Goal: Task Accomplishment & Management: Manage account settings

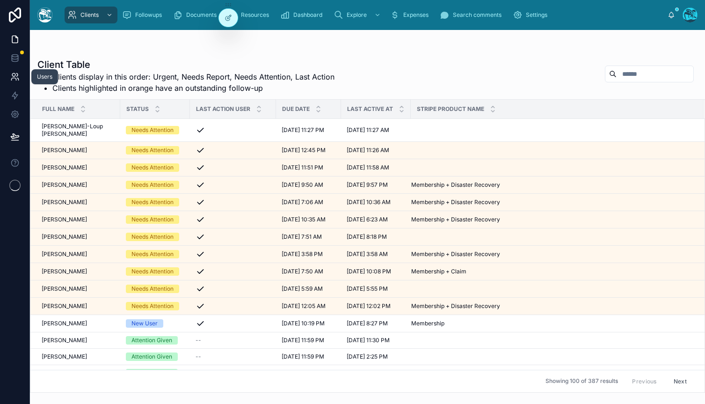
click at [10, 77] on icon at bounding box center [14, 76] width 9 height 9
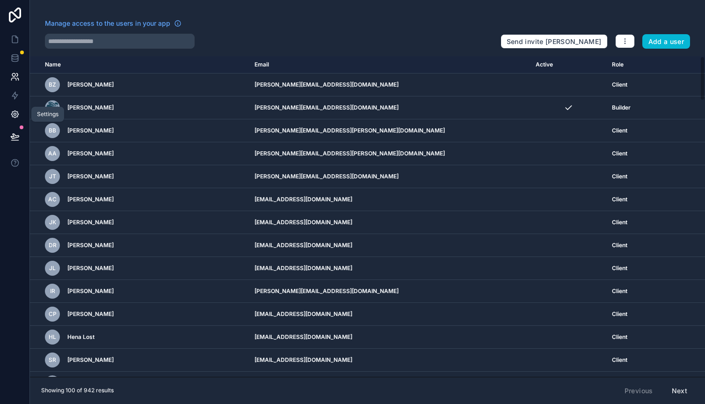
click at [16, 114] on icon at bounding box center [15, 114] width 2 height 2
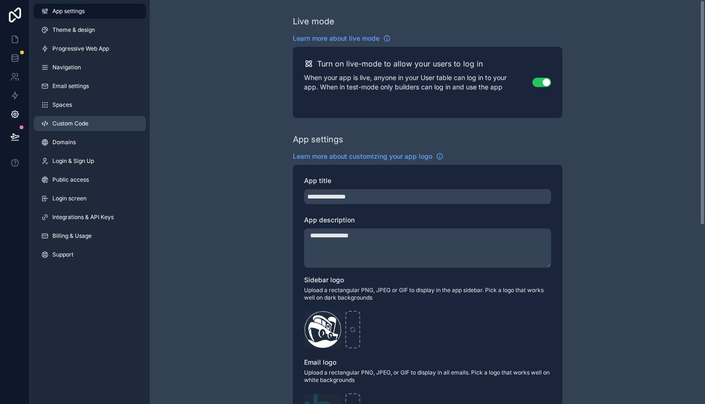
click at [66, 128] on link "Custom Code" at bounding box center [90, 123] width 112 height 15
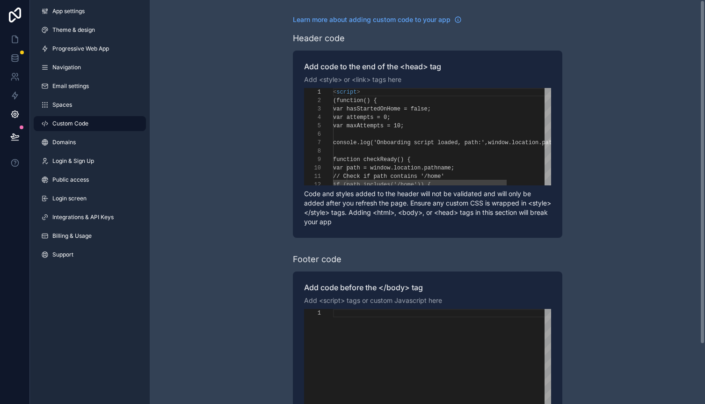
scroll to position [84, 0]
click at [397, 144] on div "**********" at bounding box center [427, 136] width 247 height 97
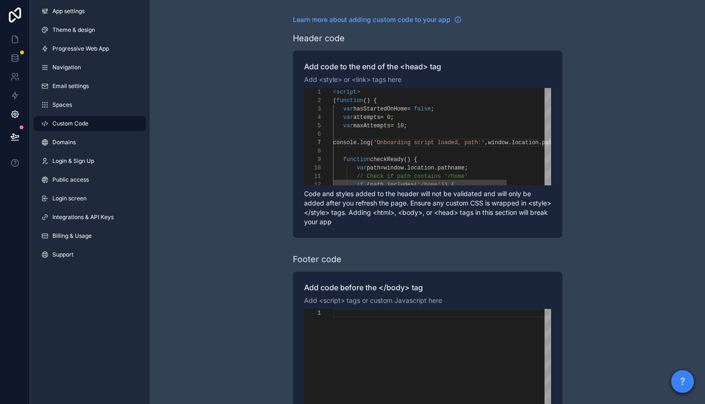
click at [437, 125] on div "var maxAttempts = 10 ;" at bounding box center [470, 126] width 274 height 8
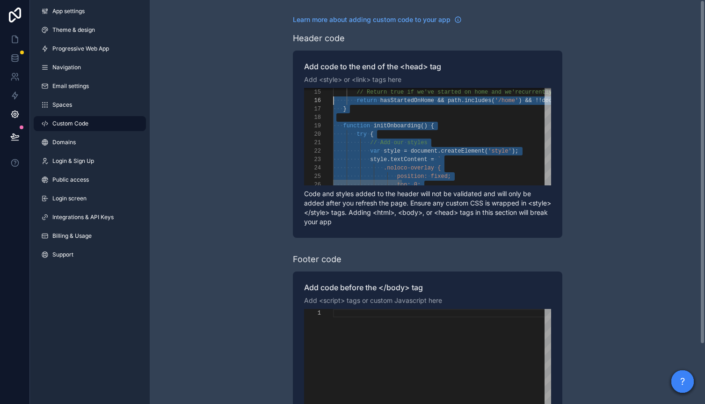
scroll to position [0, 0]
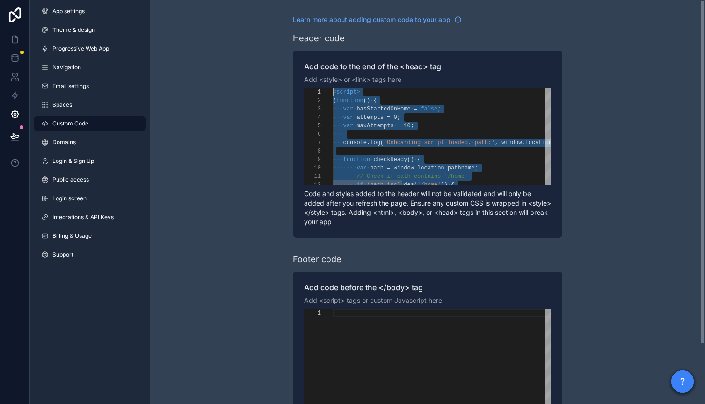
drag, startPoint x: 371, startPoint y: 140, endPoint x: 283, endPoint y: 16, distance: 151.5
paste textarea "**********"
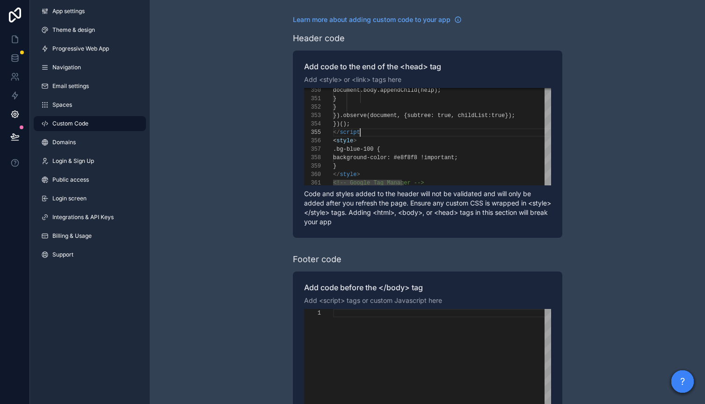
scroll to position [34, 30]
click at [381, 134] on div "</ script >" at bounding box center [677, 132] width 689 height 8
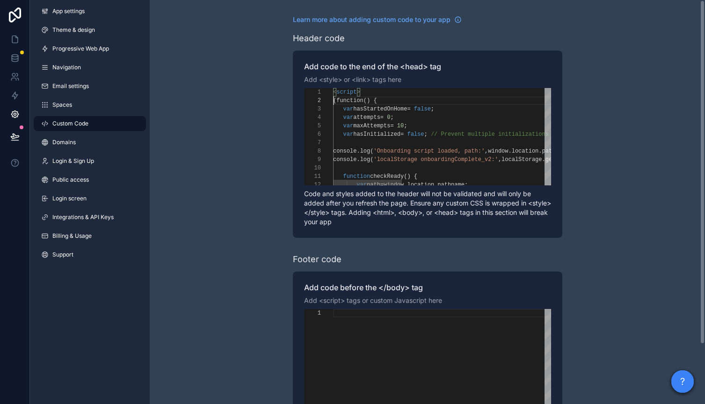
scroll to position [8, 0]
type textarea "**********"
click at [238, 211] on div "Learn more about adding custom code to your app Header code Add code to the end…" at bounding box center [427, 236] width 555 height 473
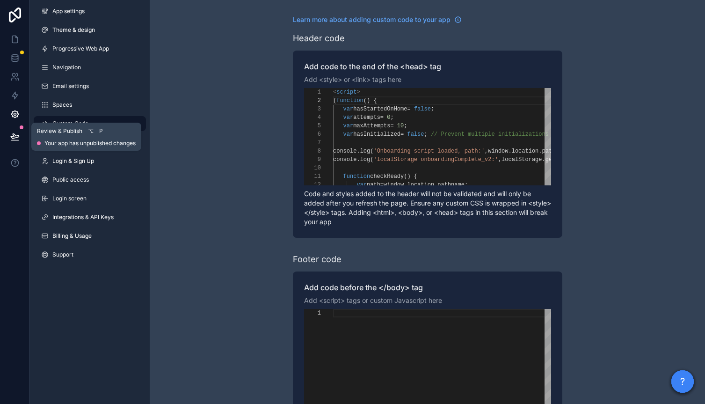
click at [7, 139] on button at bounding box center [15, 136] width 21 height 26
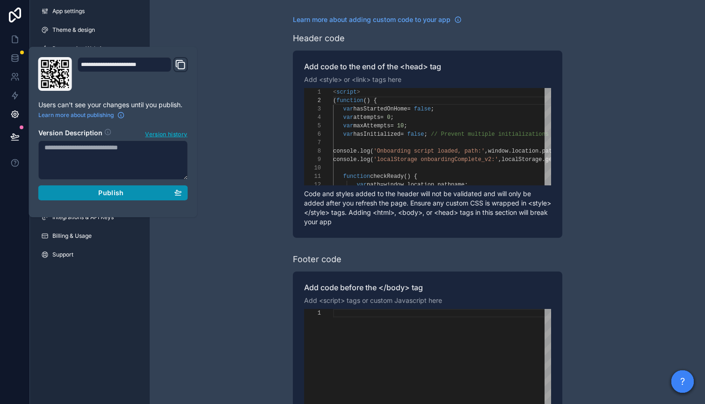
click at [116, 196] on span "Publish" at bounding box center [110, 192] width 25 height 8
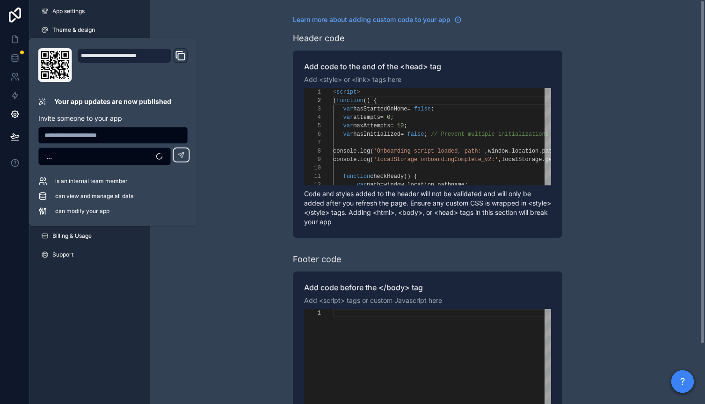
click at [195, 305] on div "Learn more about adding custom code to your app Header code Add code to the end…" at bounding box center [427, 236] width 555 height 473
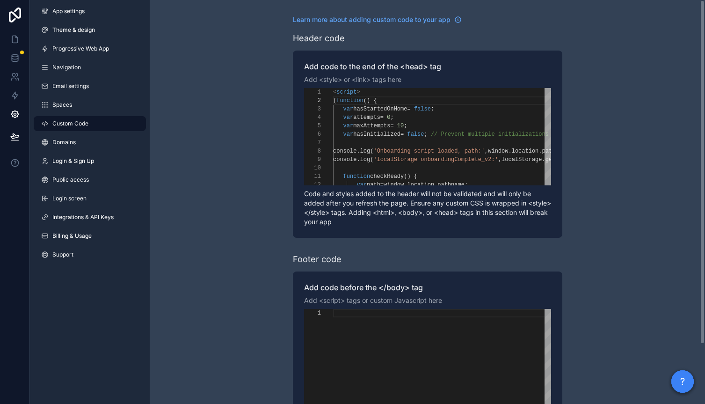
click at [250, 116] on div "Learn more about adding custom code to your app Header code Add code to the end…" at bounding box center [427, 236] width 555 height 473
click at [674, 384] on button "?" at bounding box center [682, 381] width 22 height 22
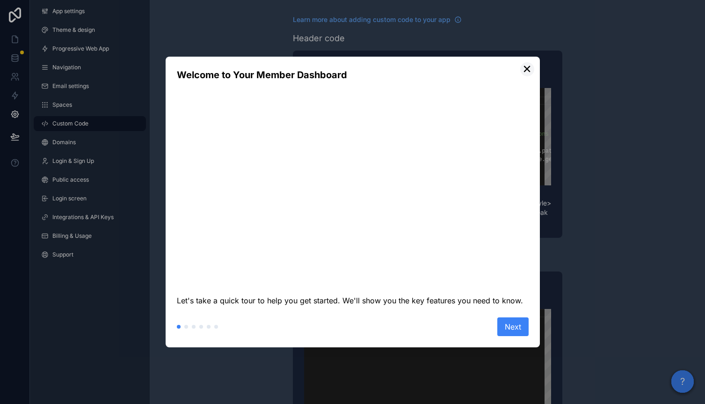
click at [525, 66] on button "✕" at bounding box center [527, 69] width 14 height 14
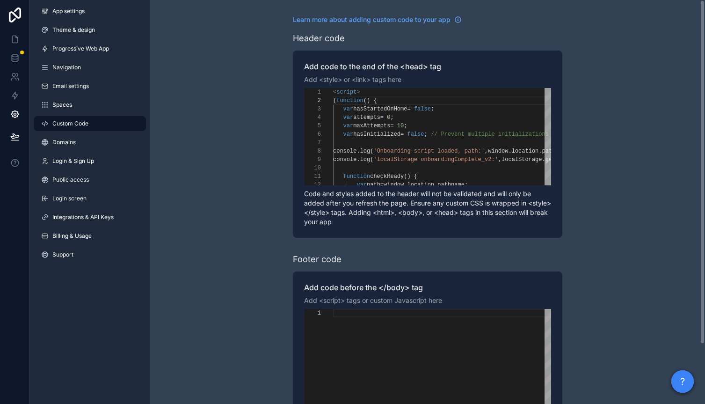
click at [684, 377] on button "?" at bounding box center [682, 381] width 22 height 22
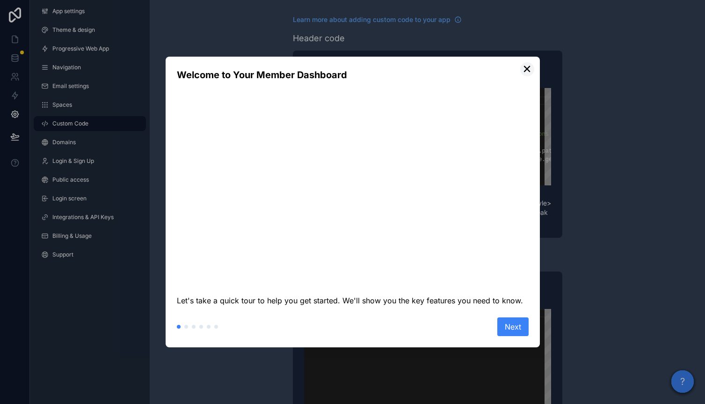
click at [527, 71] on button "✕" at bounding box center [527, 69] width 14 height 14
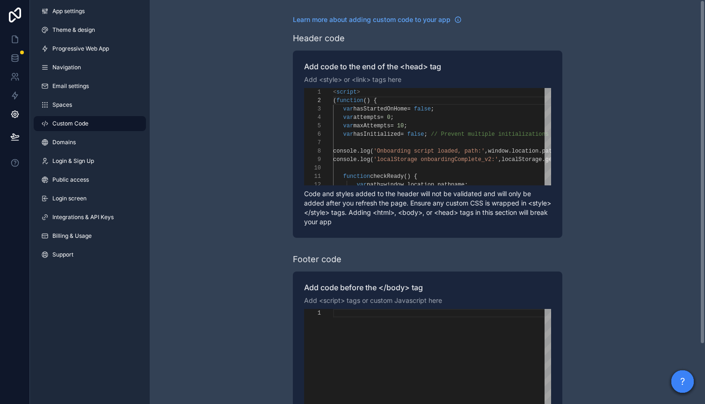
click at [622, 72] on div "Learn more about adding custom code to your app Header code Add code to the end…" at bounding box center [427, 236] width 555 height 473
click at [197, 203] on div "Learn more about adding custom code to your app Header code Add code to the end…" at bounding box center [427, 236] width 555 height 473
click at [14, 39] on icon at bounding box center [14, 39] width 9 height 9
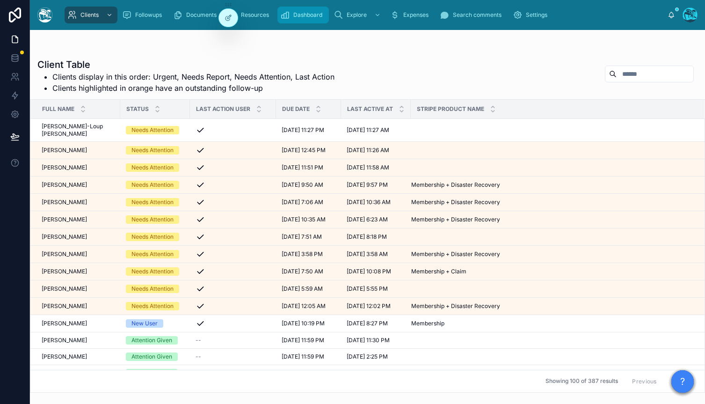
click at [313, 12] on span "Dashboard" at bounding box center [307, 14] width 29 height 7
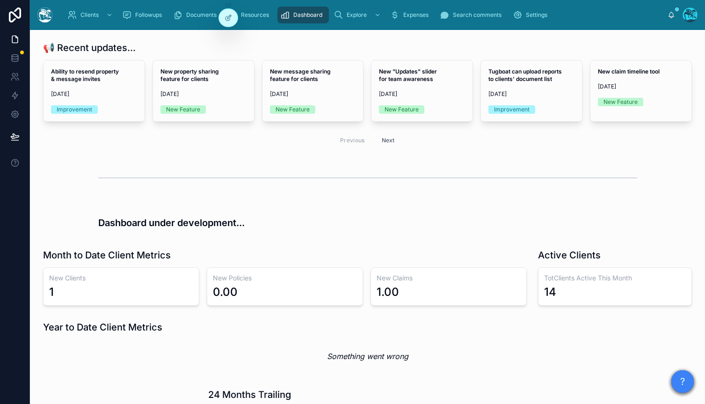
scroll to position [290, 0]
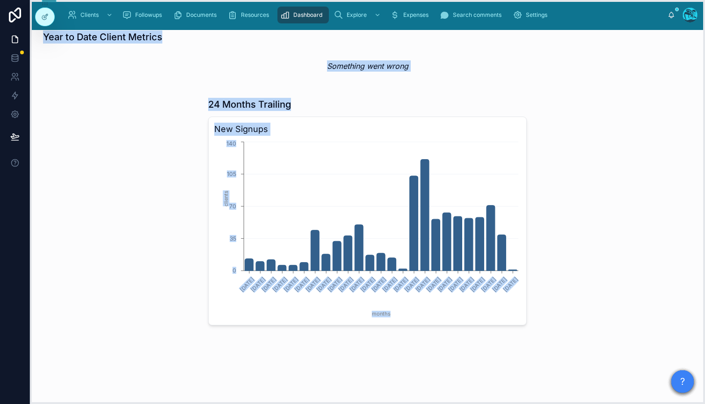
drag, startPoint x: 229, startPoint y: 4, endPoint x: 45, endPoint y: -6, distance: 184.0
click at [45, 0] on html "Clients Followups Documents Resources Dashboard Explore Expenses Search comment…" at bounding box center [352, 202] width 705 height 404
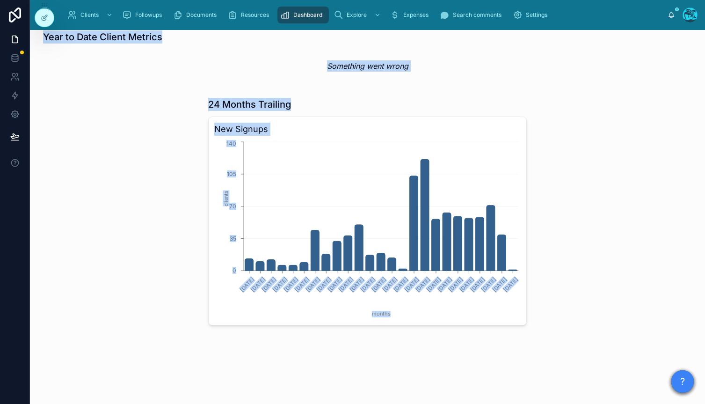
click at [135, 119] on div at bounding box center [119, 211] width 165 height 235
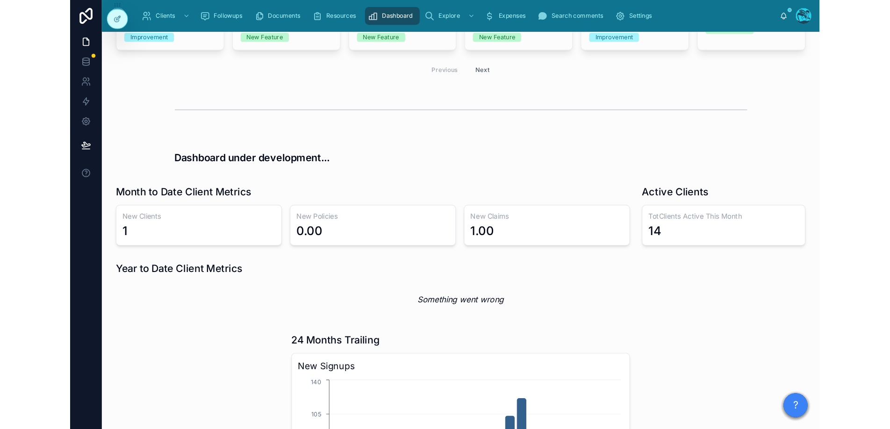
scroll to position [72, 0]
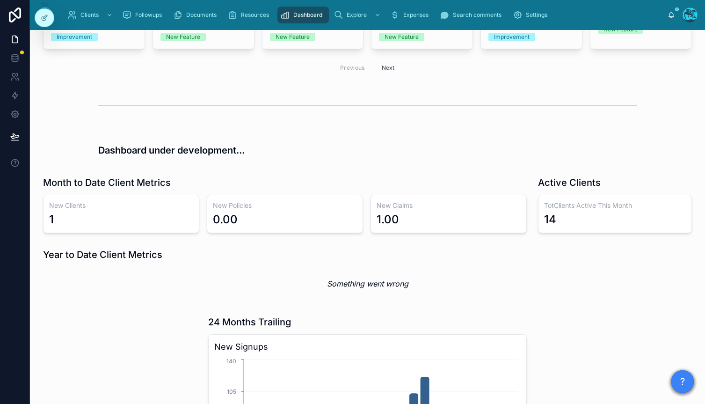
click at [393, 287] on em "Something went wrong" at bounding box center [367, 283] width 81 height 11
click at [393, 285] on em "Something went wrong" at bounding box center [367, 283] width 81 height 11
click at [394, 279] on em "Something went wrong" at bounding box center [367, 283] width 81 height 11
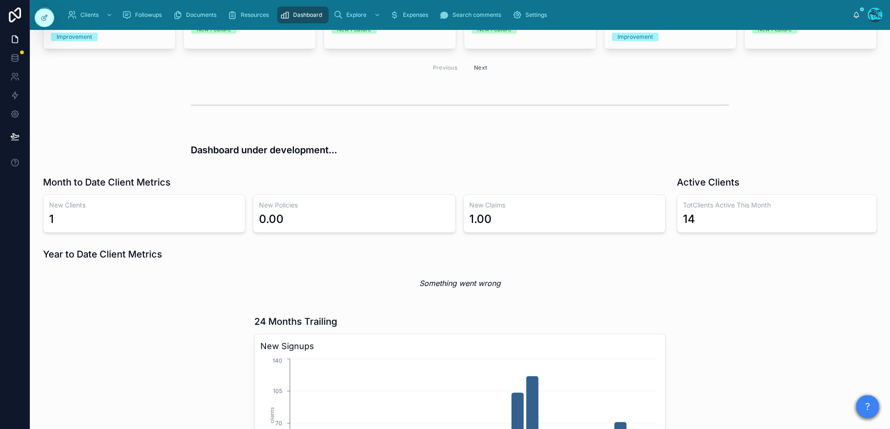
click at [226, 120] on div at bounding box center [459, 105] width 845 height 31
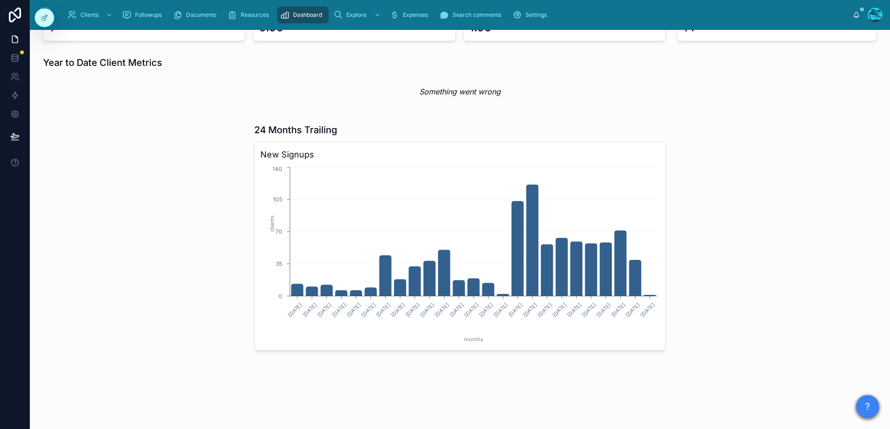
scroll to position [0, 0]
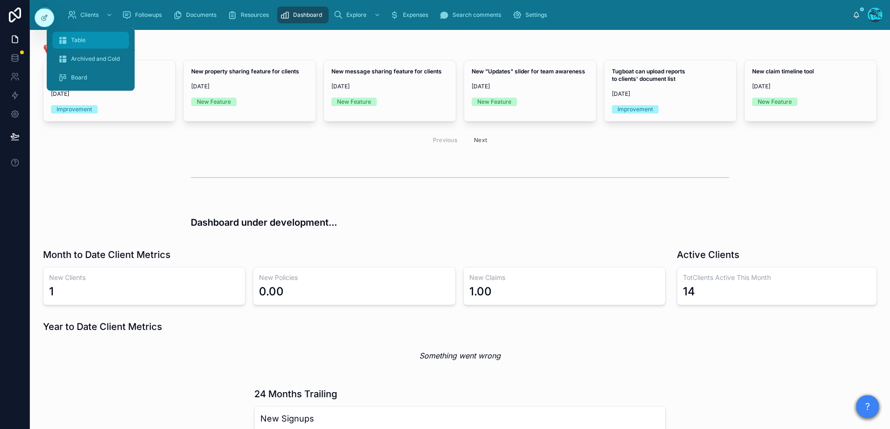
click at [82, 41] on span "Table" at bounding box center [78, 39] width 14 height 7
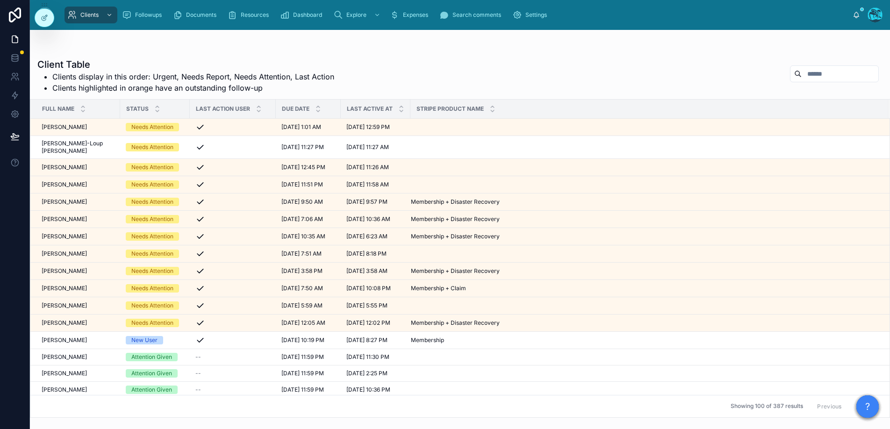
click at [704, 77] on input "text" at bounding box center [840, 73] width 77 height 13
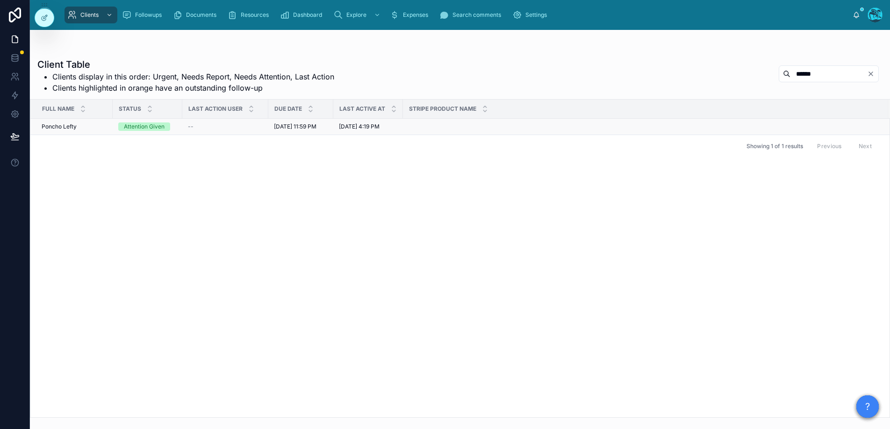
type input "******"
click at [60, 130] on span "Poncho Lefty" at bounding box center [59, 126] width 35 height 7
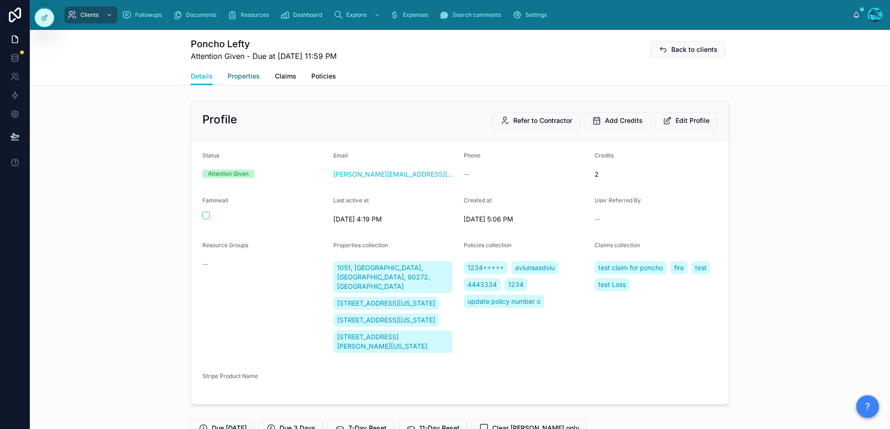
click at [236, 74] on span "Properties" at bounding box center [244, 76] width 32 height 9
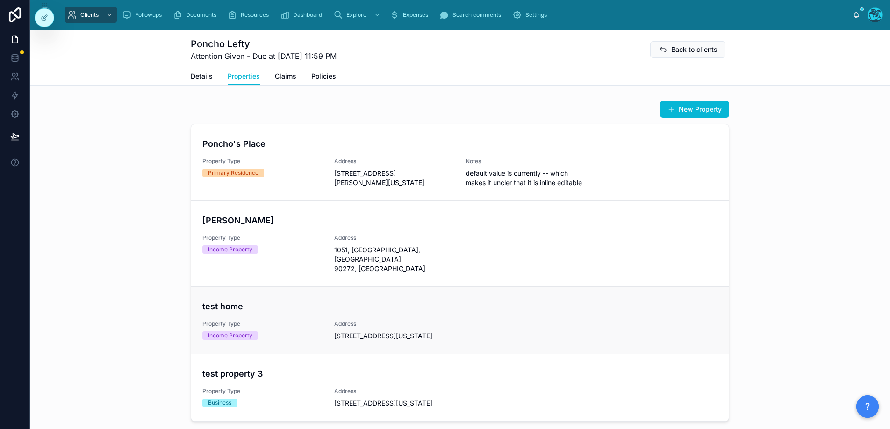
click at [240, 300] on h4 "test home" at bounding box center [459, 306] width 515 height 13
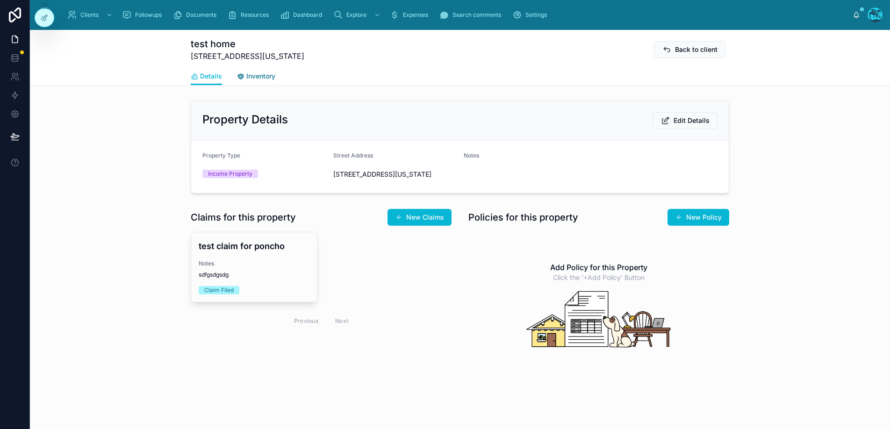
click at [248, 73] on span "Inventory" at bounding box center [260, 76] width 29 height 9
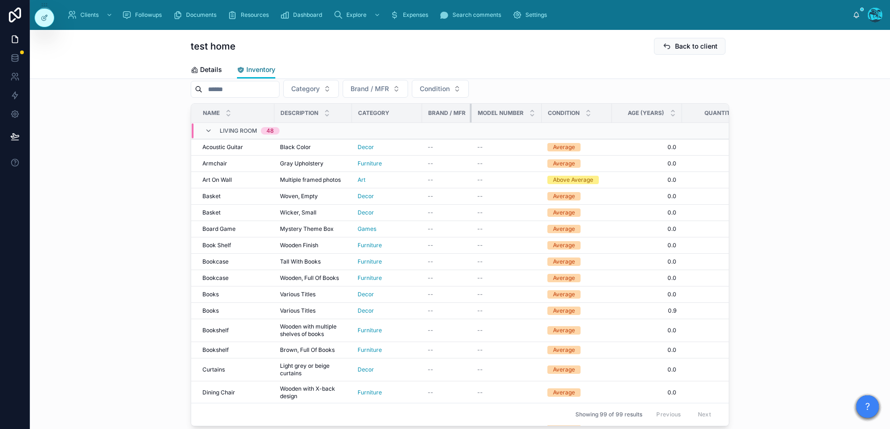
drag, startPoint x: 491, startPoint y: 112, endPoint x: 446, endPoint y: 111, distance: 45.4
click at [446, 111] on th "Brand / MFR" at bounding box center [447, 113] width 50 height 19
drag, startPoint x: 541, startPoint y: 113, endPoint x: 509, endPoint y: 113, distance: 31.8
click at [457, 109] on tr "Name Description Category Brand / MFR Model Number Condition Age (Years) Quanti…" at bounding box center [542, 113] width 702 height 19
drag, startPoint x: 680, startPoint y: 112, endPoint x: 590, endPoint y: 114, distance: 90.7
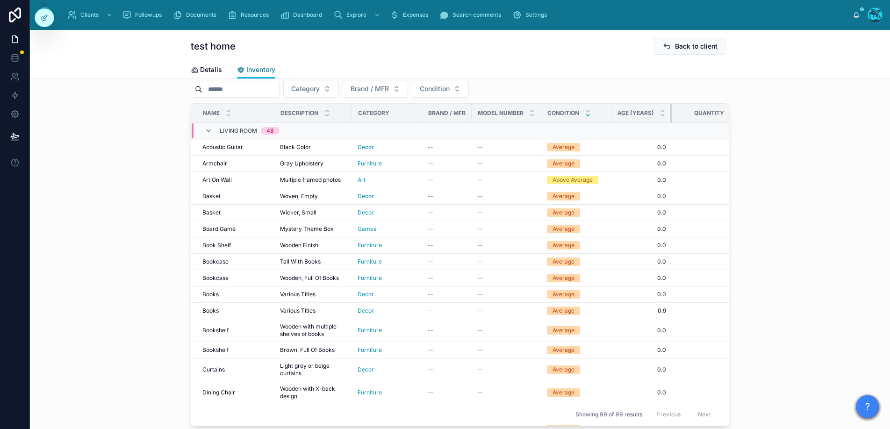
click at [590, 114] on tr "Name Description Category Brand / MFR Model Number Condition Age (Years) Quanti…" at bounding box center [537, 113] width 692 height 19
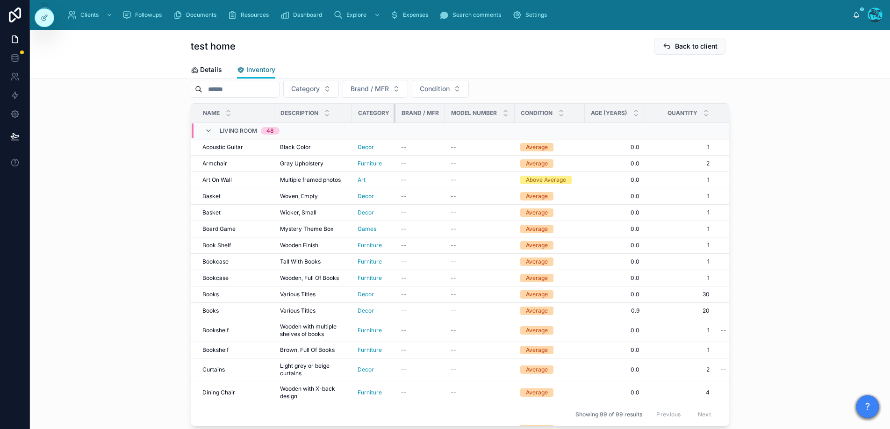
drag, startPoint x: 421, startPoint y: 111, endPoint x: 370, endPoint y: 108, distance: 51.0
click at [382, 111] on th "Category" at bounding box center [373, 113] width 43 height 19
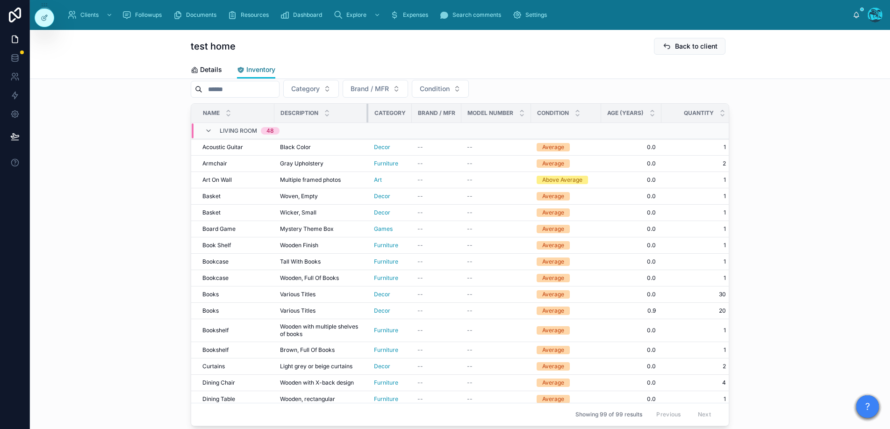
drag, startPoint x: 351, startPoint y: 109, endPoint x: 367, endPoint y: 111, distance: 16.5
click at [367, 111] on div at bounding box center [369, 113] width 4 height 19
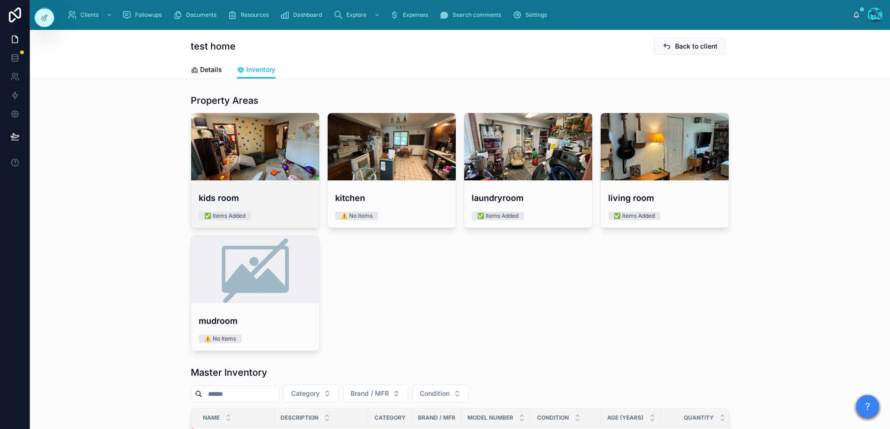
click at [277, 196] on h4 "kids room" at bounding box center [255, 198] width 113 height 13
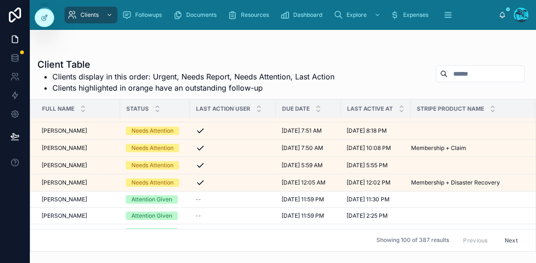
scroll to position [130, 0]
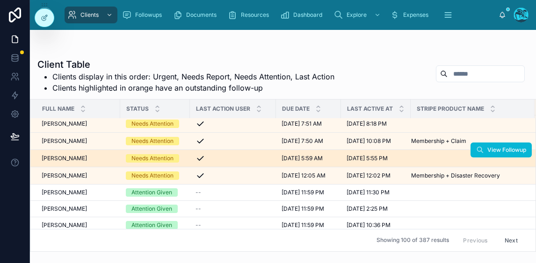
click at [59, 155] on span "[PERSON_NAME]" at bounding box center [64, 158] width 45 height 7
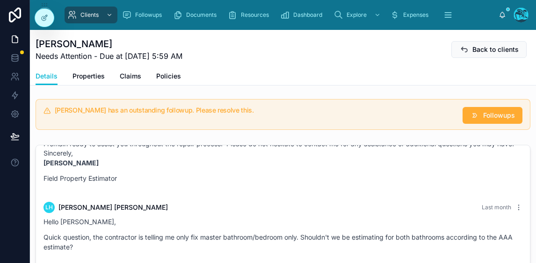
scroll to position [499, 0]
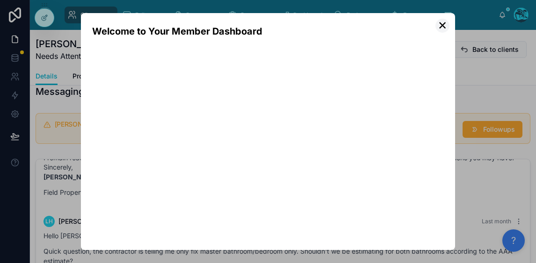
click at [439, 26] on button "✕" at bounding box center [442, 26] width 14 height 14
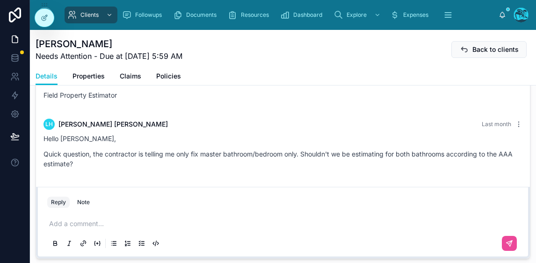
scroll to position [687, 0]
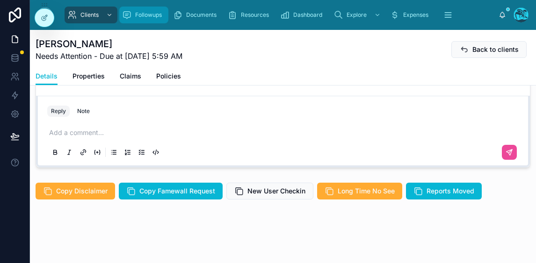
click at [142, 19] on div "Followups" at bounding box center [143, 14] width 43 height 15
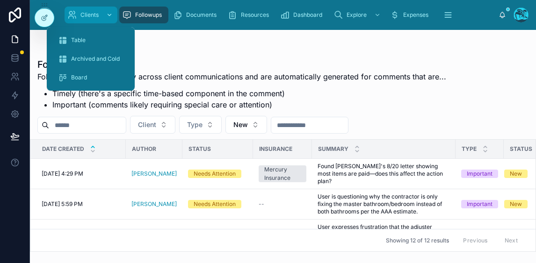
click at [91, 16] on span "Clients" at bounding box center [89, 14] width 18 height 7
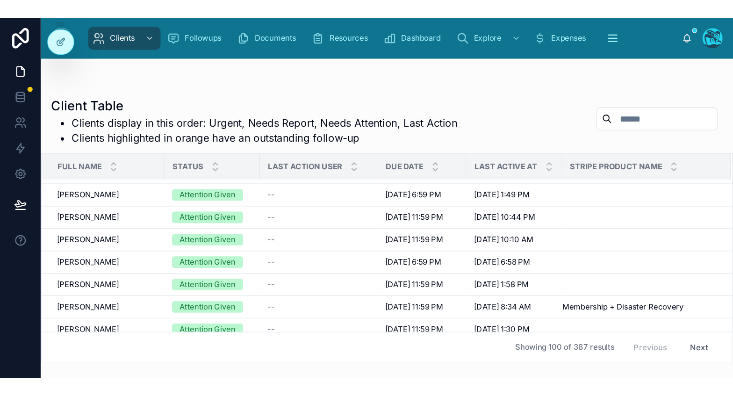
scroll to position [1306, 0]
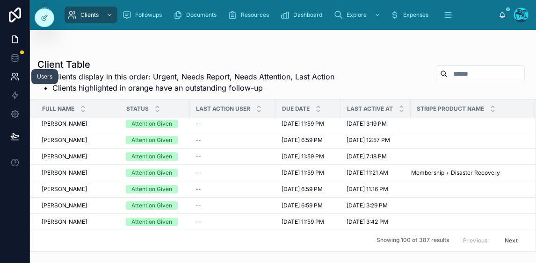
click at [9, 77] on link at bounding box center [14, 76] width 29 height 19
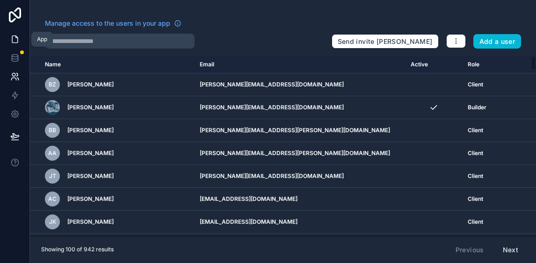
click at [16, 43] on icon at bounding box center [14, 39] width 9 height 9
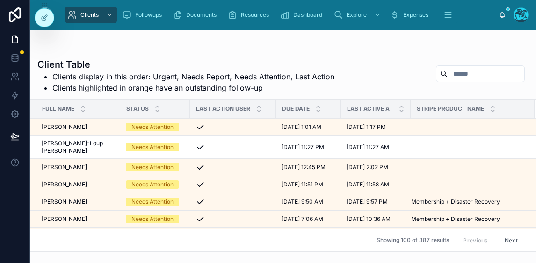
click at [505, 241] on button "Next" at bounding box center [511, 240] width 26 height 14
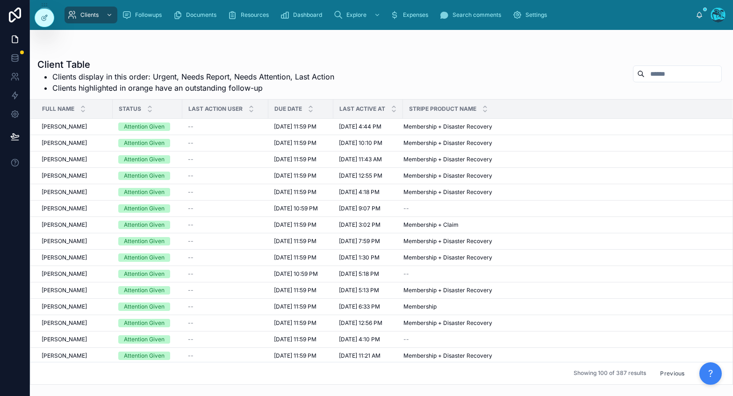
click at [201, 56] on div "Client Table Clients display in this order: Urgent, Needs Report, Needs Attenti…" at bounding box center [381, 218] width 703 height 332
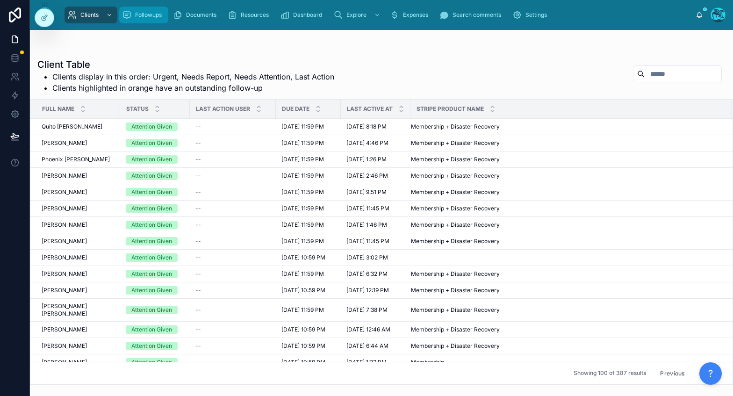
scroll to position [1137, 0]
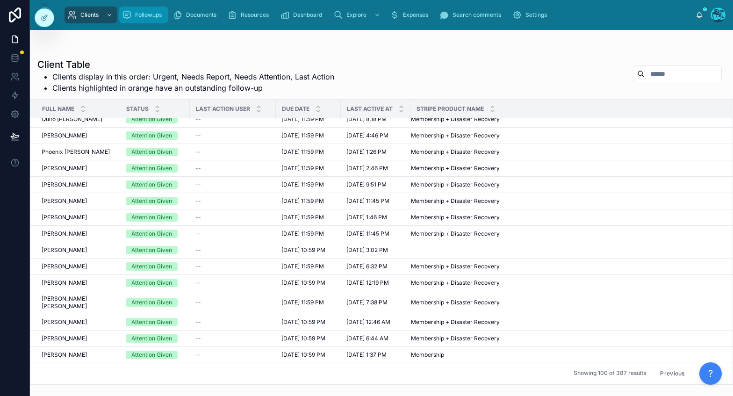
click at [148, 15] on span "Followups" at bounding box center [148, 14] width 27 height 7
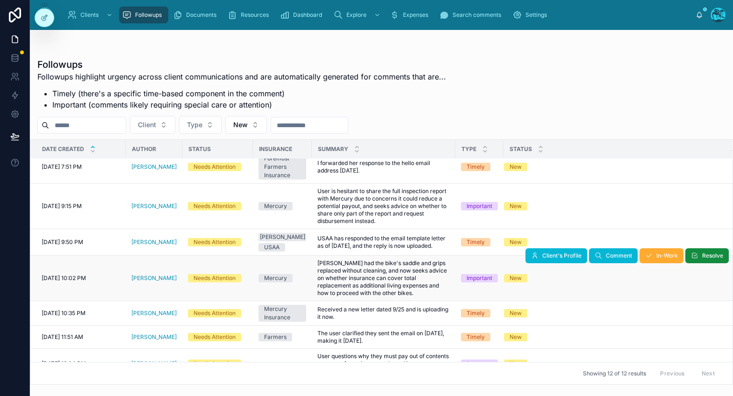
scroll to position [194, 0]
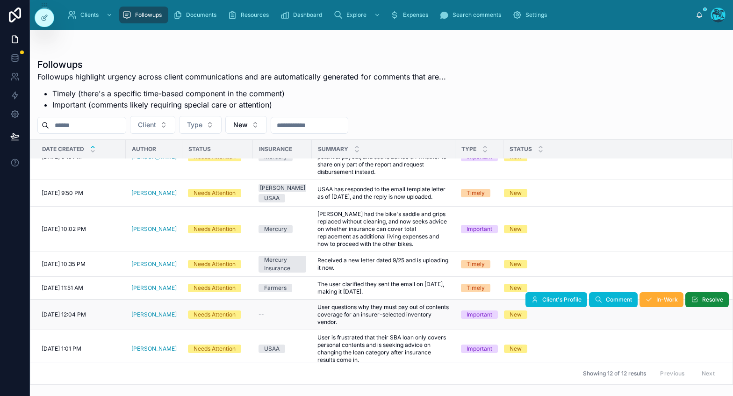
click at [400, 314] on span "User questions why they must pay out of contents coverage for an insurer-select…" at bounding box center [383, 314] width 132 height 22
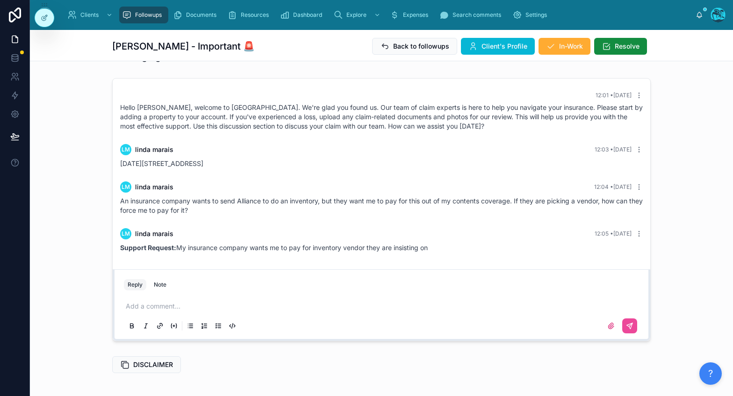
scroll to position [114, 0]
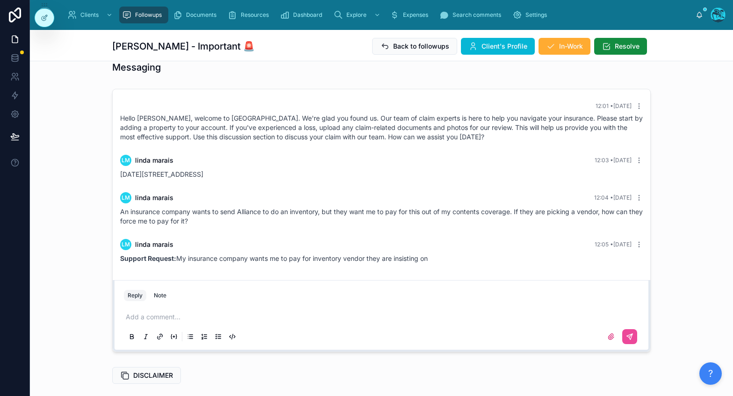
click at [202, 223] on span "An insurance company wants to send Alliance to do an inventory, but they want m…" at bounding box center [381, 216] width 523 height 17
click at [210, 218] on div "An insurance company wants to send Alliance to do an inventory, but they want m…" at bounding box center [381, 216] width 523 height 19
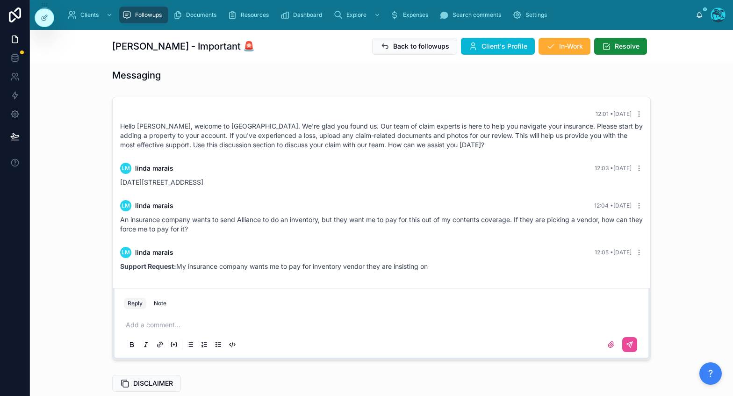
scroll to position [105, 0]
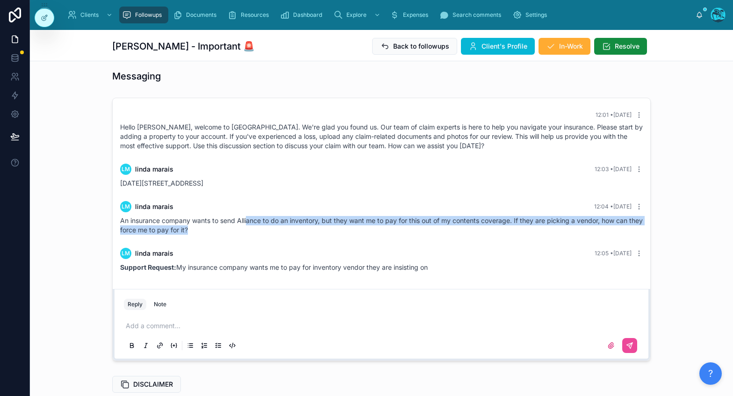
drag, startPoint x: 249, startPoint y: 216, endPoint x: 453, endPoint y: 233, distance: 205.1
click at [453, 233] on div "An insurance company wants to send Alliance to do an inventory, but they want m…" at bounding box center [381, 225] width 523 height 19
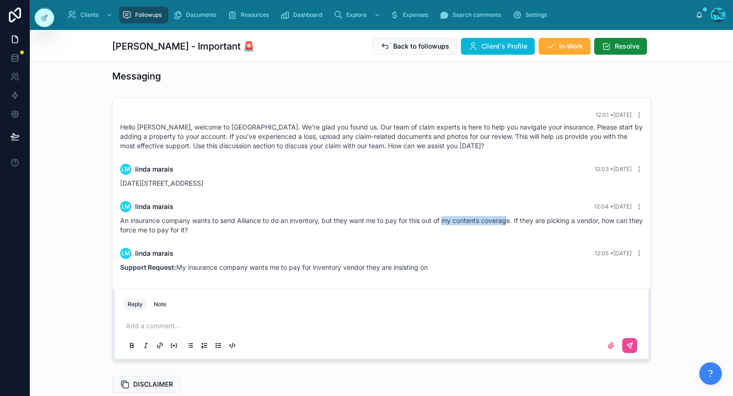
drag, startPoint x: 443, startPoint y: 220, endPoint x: 510, endPoint y: 223, distance: 66.4
click at [510, 223] on span "An insurance company wants to send Alliance to do an inventory, but they want m…" at bounding box center [381, 224] width 523 height 17
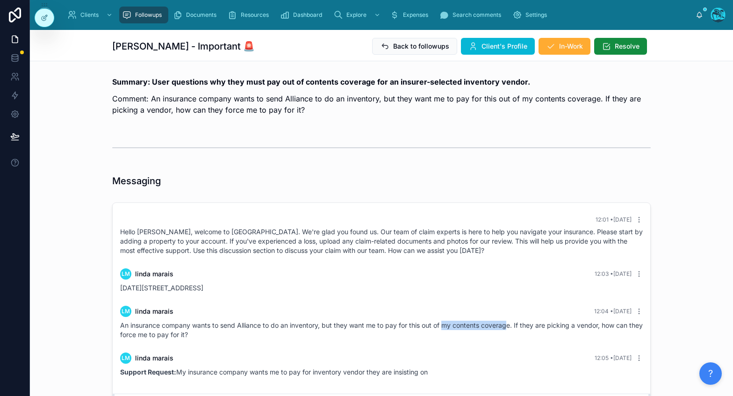
scroll to position [165, 0]
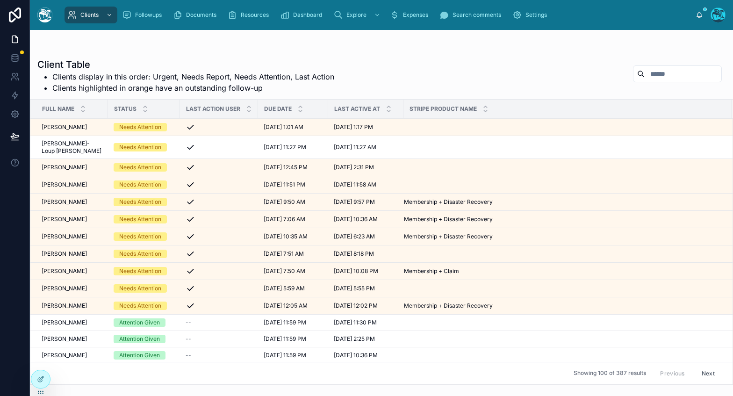
click at [149, 109] on div "Status" at bounding box center [143, 109] width 71 height 18
click at [142, 110] on icon at bounding box center [145, 111] width 6 height 6
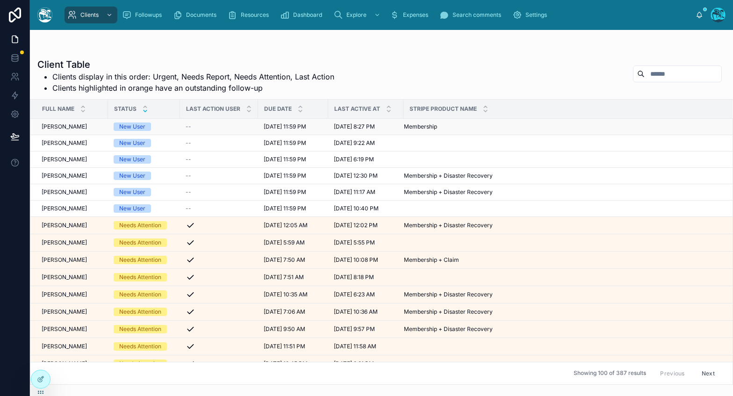
click at [70, 129] on span "[PERSON_NAME]" at bounding box center [64, 126] width 45 height 7
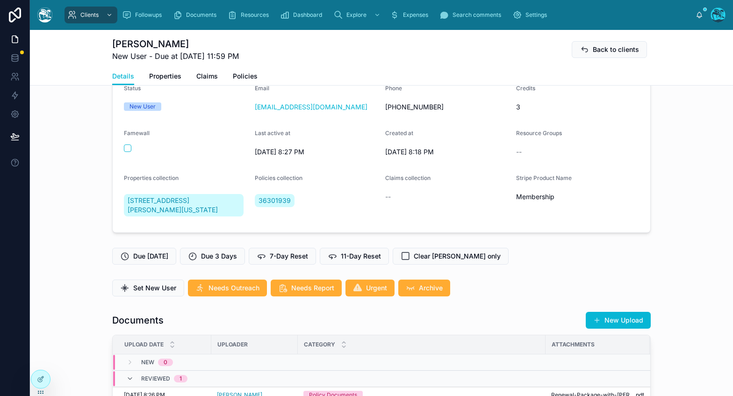
scroll to position [229, 0]
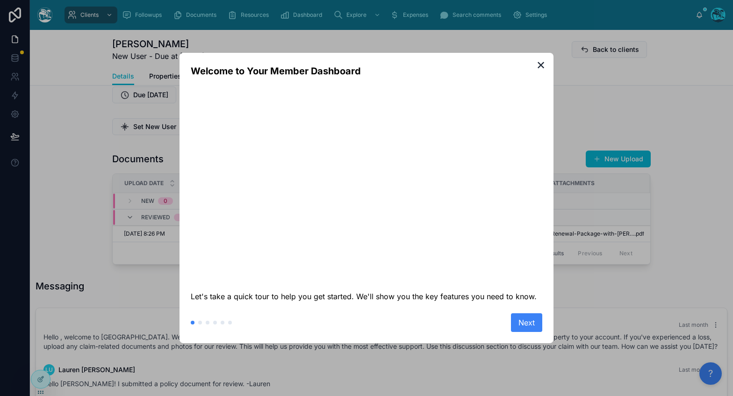
click at [531, 320] on button "Next" at bounding box center [526, 322] width 31 height 19
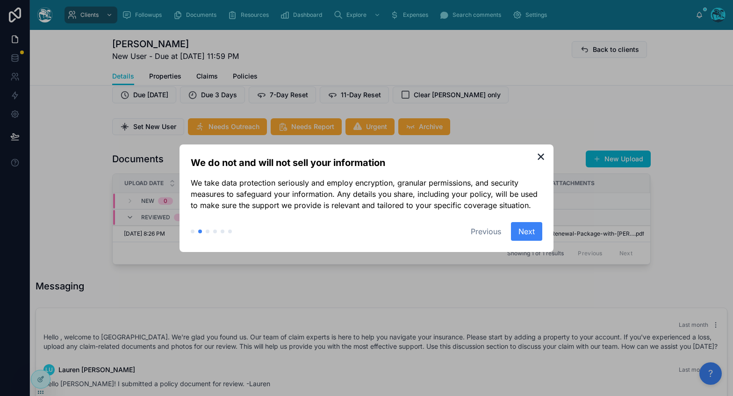
click at [516, 235] on button "Next" at bounding box center [526, 231] width 31 height 19
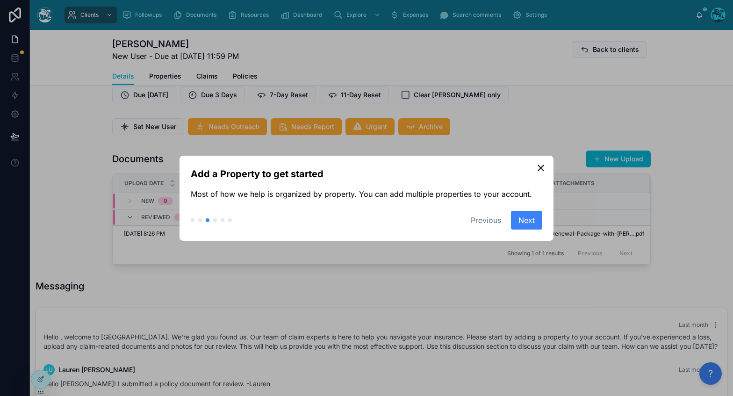
click at [518, 222] on button "Next" at bounding box center [526, 220] width 31 height 19
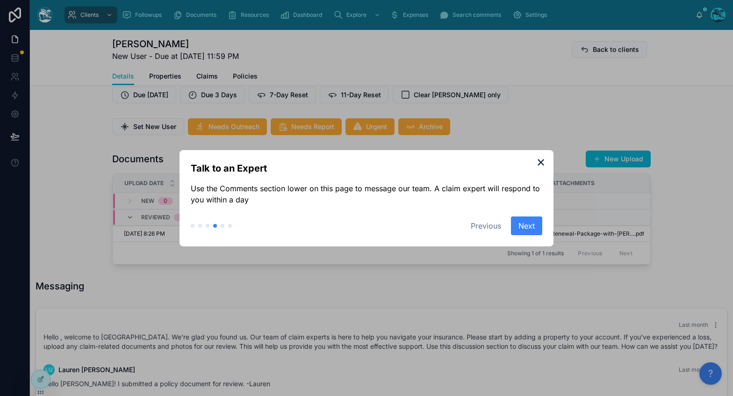
click at [518, 222] on button "Next" at bounding box center [526, 225] width 31 height 19
click at [518, 222] on button "Finish" at bounding box center [524, 225] width 35 height 19
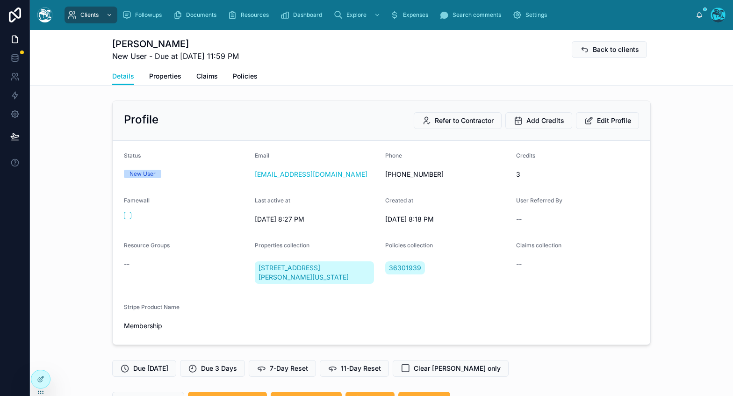
scroll to position [540, 0]
